Goal: Task Accomplishment & Management: Manage account settings

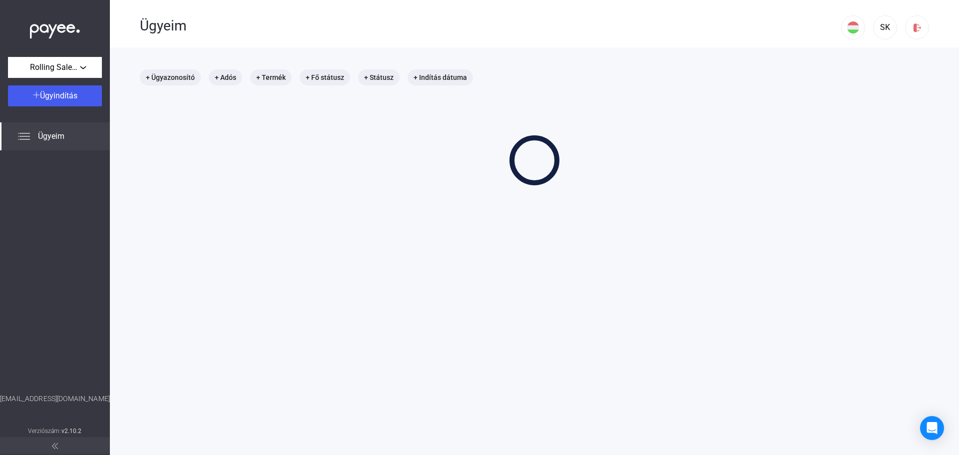
click at [448, 121] on div "+ Ügyazonosító + Adós + Termék + Fő státusz + Státusz + Indítás dátuma" at bounding box center [535, 127] width 790 height 116
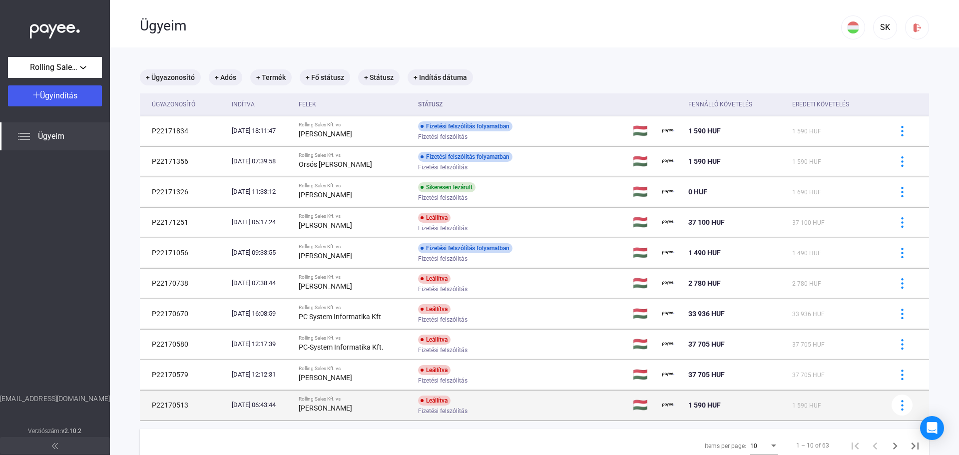
scroll to position [47, 0]
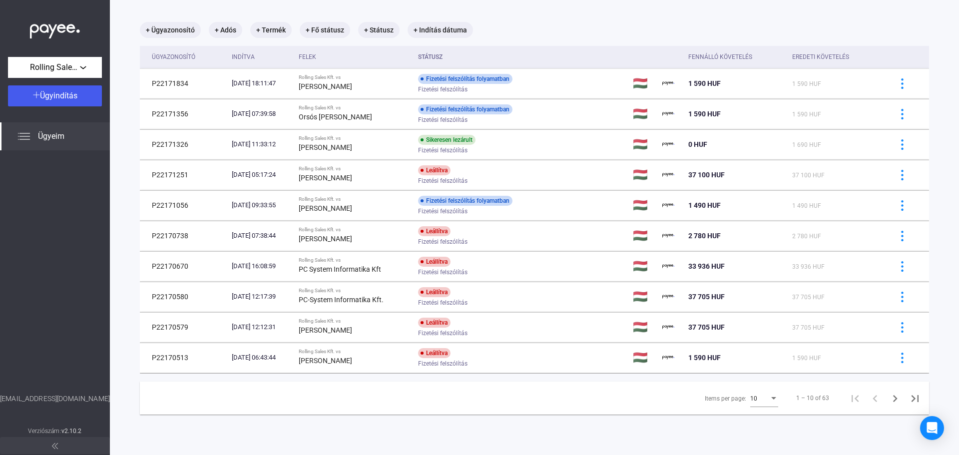
click at [769, 405] on div "10" at bounding box center [765, 396] width 28 height 23
click at [756, 415] on span "25" at bounding box center [758, 417] width 28 height 12
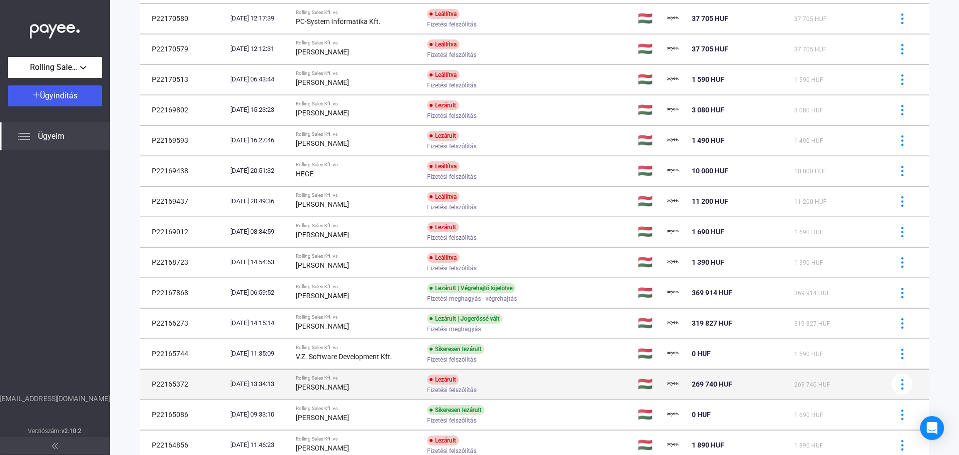
scroll to position [494, 0]
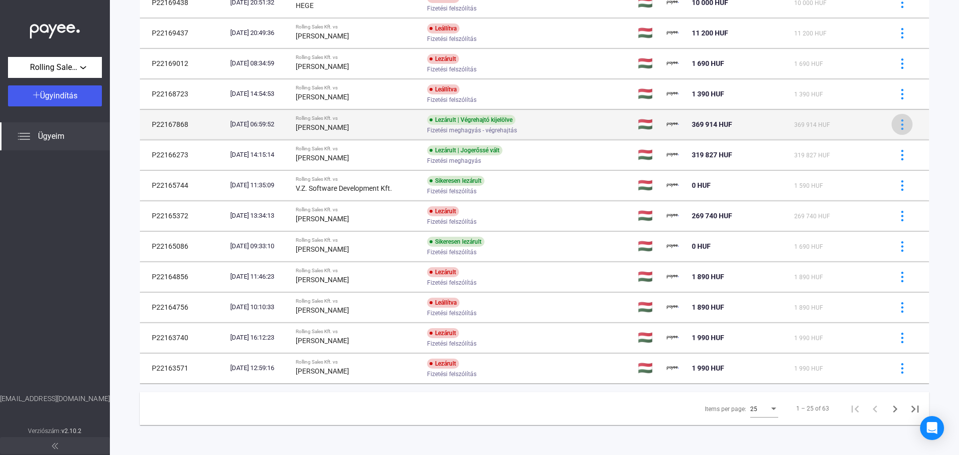
click at [897, 125] on img at bounding box center [902, 124] width 10 height 10
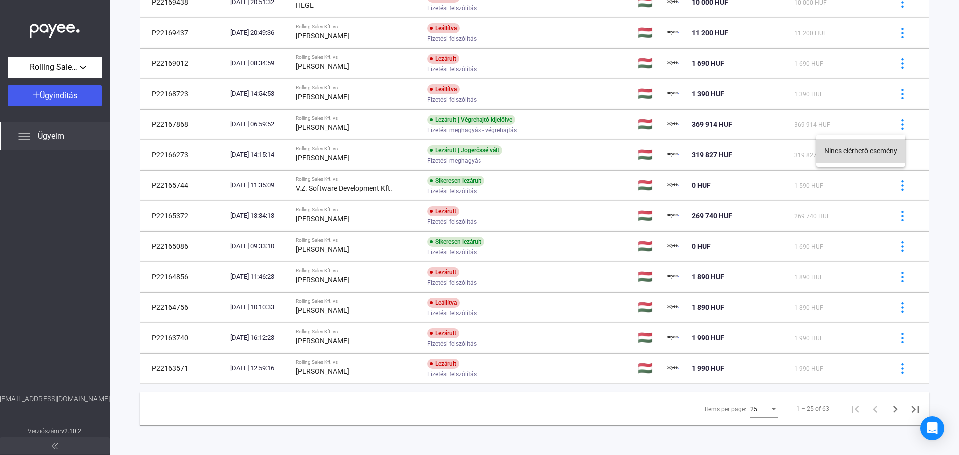
click at [870, 150] on button "Nincs elérhető esemény" at bounding box center [861, 151] width 89 height 24
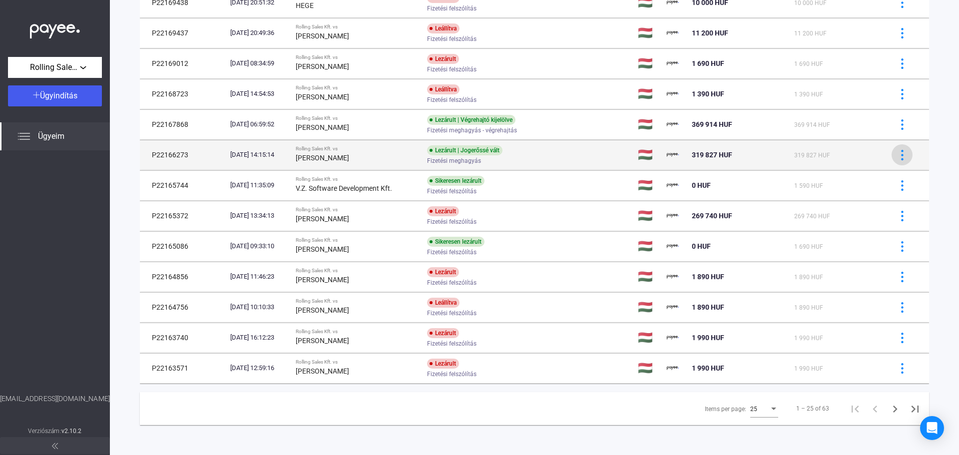
click at [895, 152] on div at bounding box center [902, 155] width 15 height 10
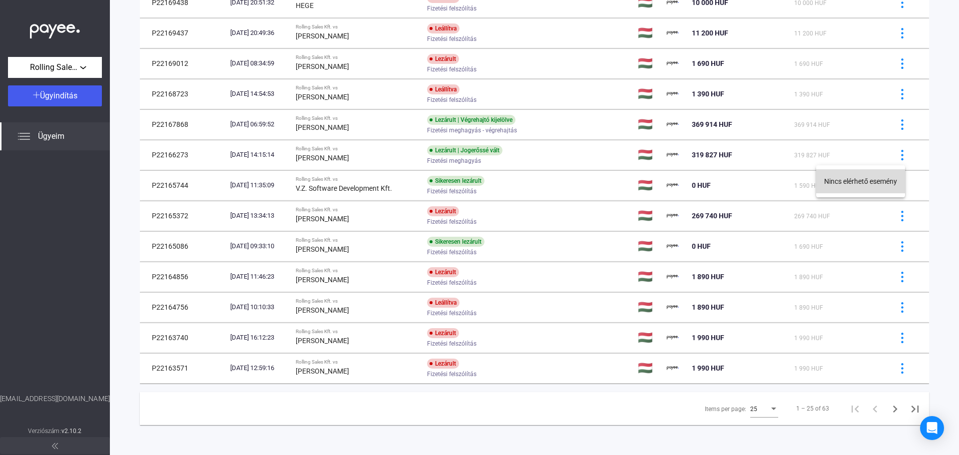
click at [854, 180] on button "Nincs elérhető esemény" at bounding box center [861, 181] width 89 height 24
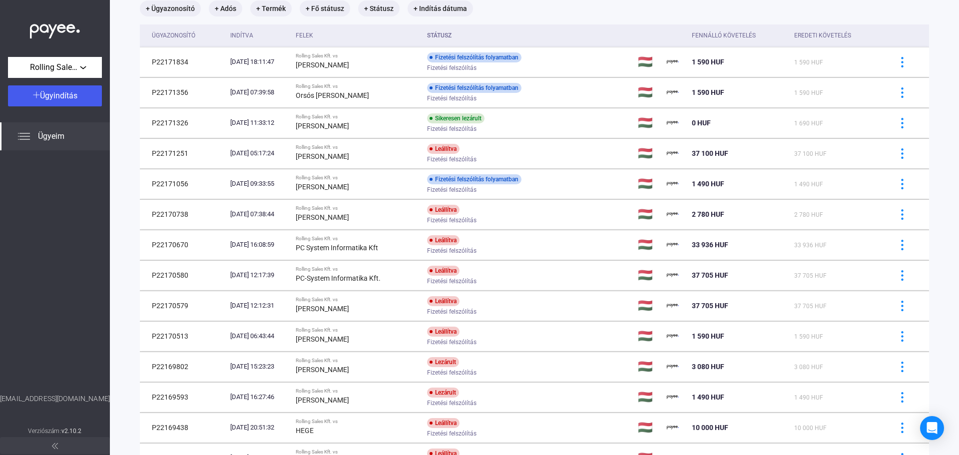
scroll to position [0, 0]
